Goal: Transaction & Acquisition: Purchase product/service

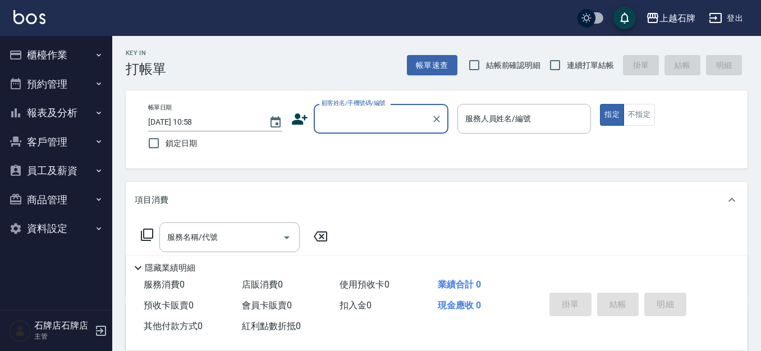
click at [401, 126] on input "顧客姓名/手機號碼/編號" at bounding box center [373, 119] width 108 height 20
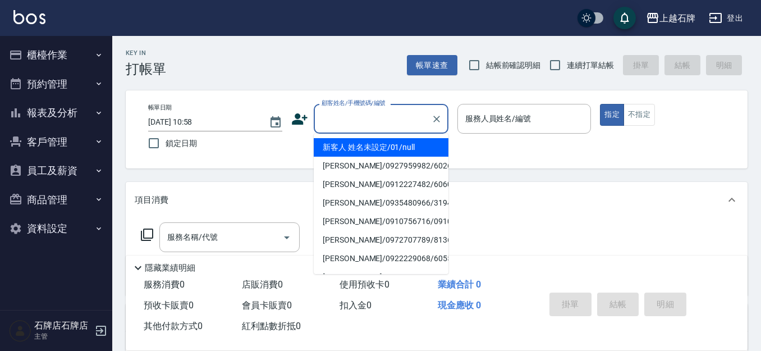
drag, startPoint x: 405, startPoint y: 143, endPoint x: 531, endPoint y: 153, distance: 126.7
click at [404, 143] on li "新客人 姓名未設定/01/null" at bounding box center [381, 147] width 135 height 19
type input "1"
type input "新客人 姓名未設定/01/null"
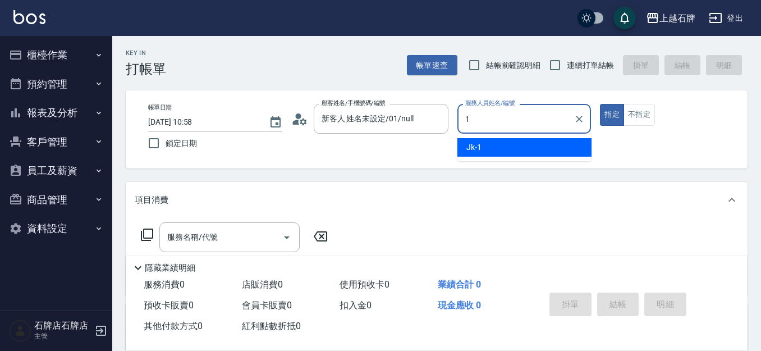
click at [532, 152] on div "Jk -1" at bounding box center [524, 147] width 134 height 19
type input "Jk-1"
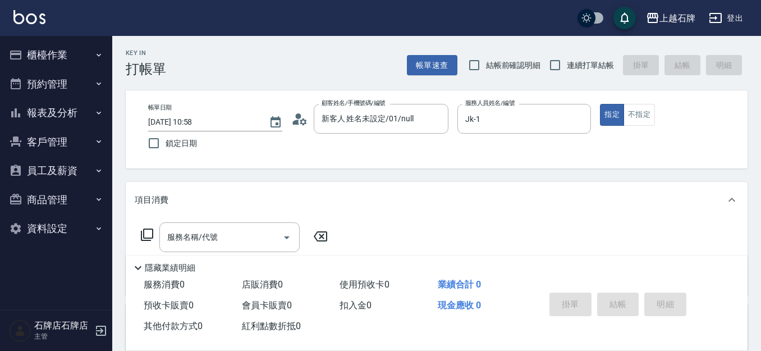
click at [237, 221] on div "服務名稱/代號 服務名稱/代號" at bounding box center [437, 256] width 622 height 77
click at [240, 222] on div "服務名稱/代號" at bounding box center [229, 237] width 140 height 30
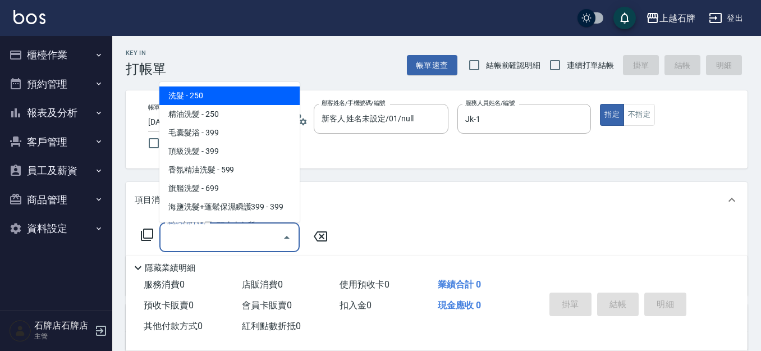
click at [240, 223] on div "服務名稱/代號" at bounding box center [229, 237] width 140 height 30
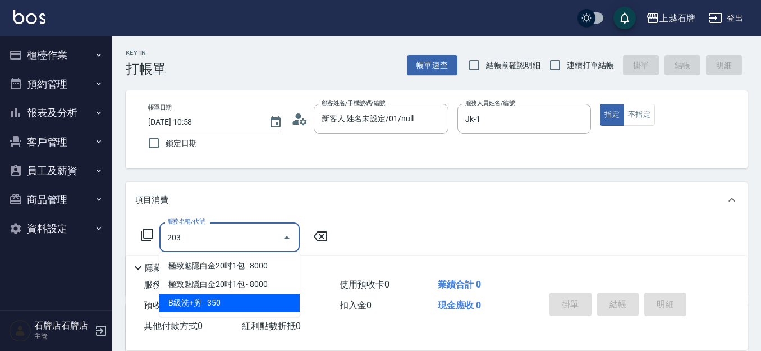
drag, startPoint x: 246, startPoint y: 307, endPoint x: 258, endPoint y: 303, distance: 11.9
click at [258, 303] on span "B級洗+剪 - 350" at bounding box center [229, 303] width 140 height 19
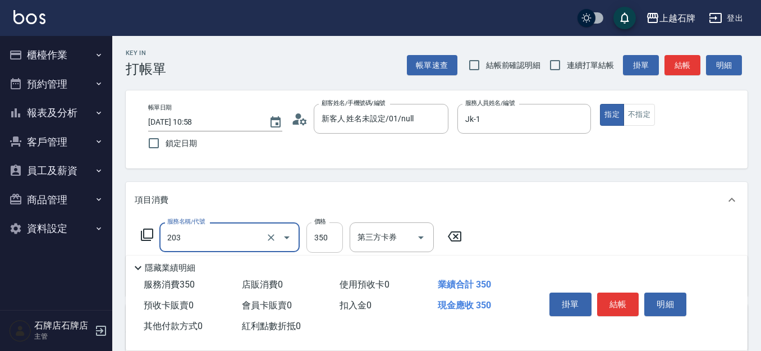
type input "B級洗+剪(203)"
click at [329, 232] on input "350" at bounding box center [324, 237] width 36 height 30
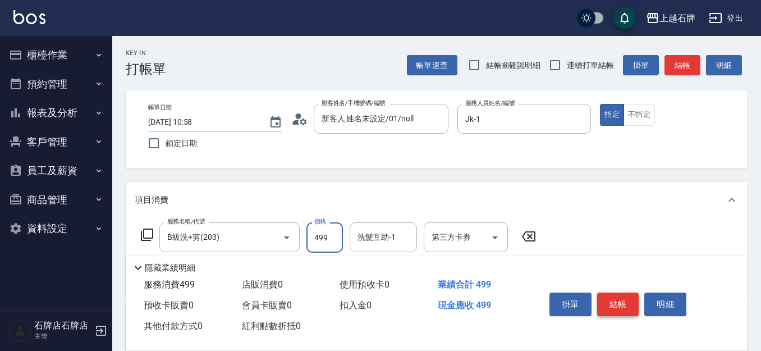
type input "499"
click at [612, 292] on button "結帳" at bounding box center [618, 304] width 42 height 24
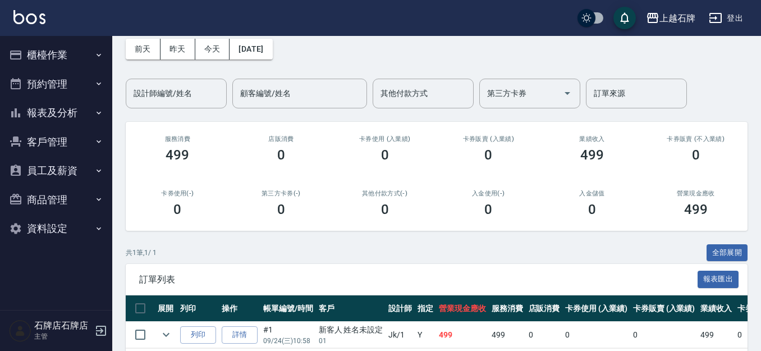
scroll to position [103, 0]
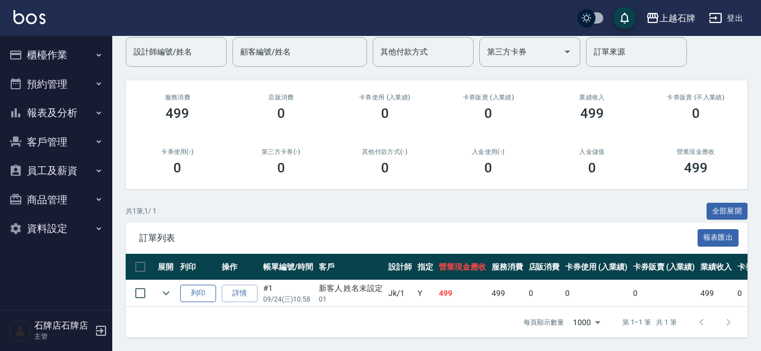
click at [212, 285] on button "列印" at bounding box center [198, 293] width 36 height 17
